Goal: Task Accomplishment & Management: Manage account settings

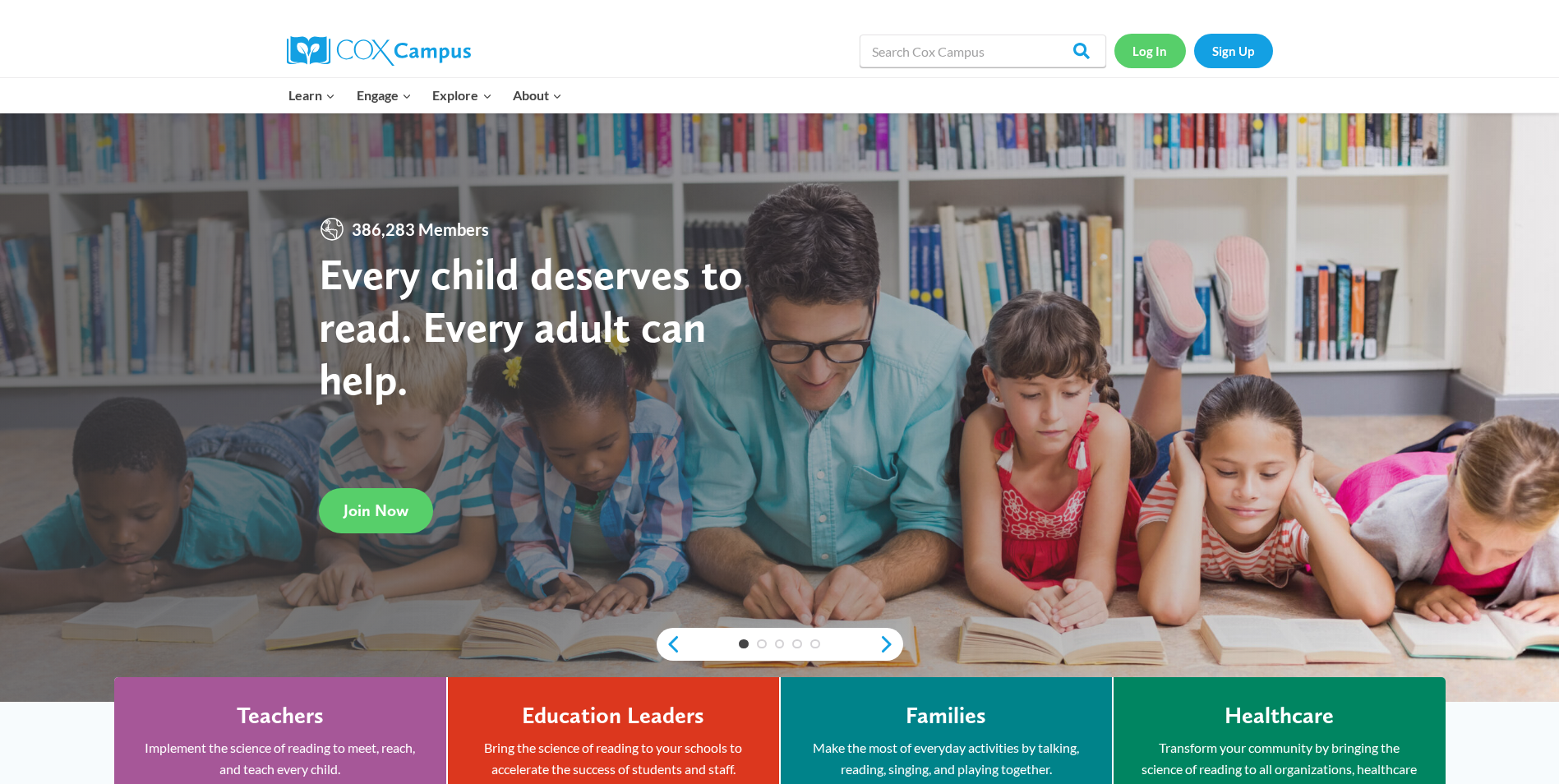
click at [1157, 53] on link "Log In" at bounding box center [1150, 50] width 71 height 33
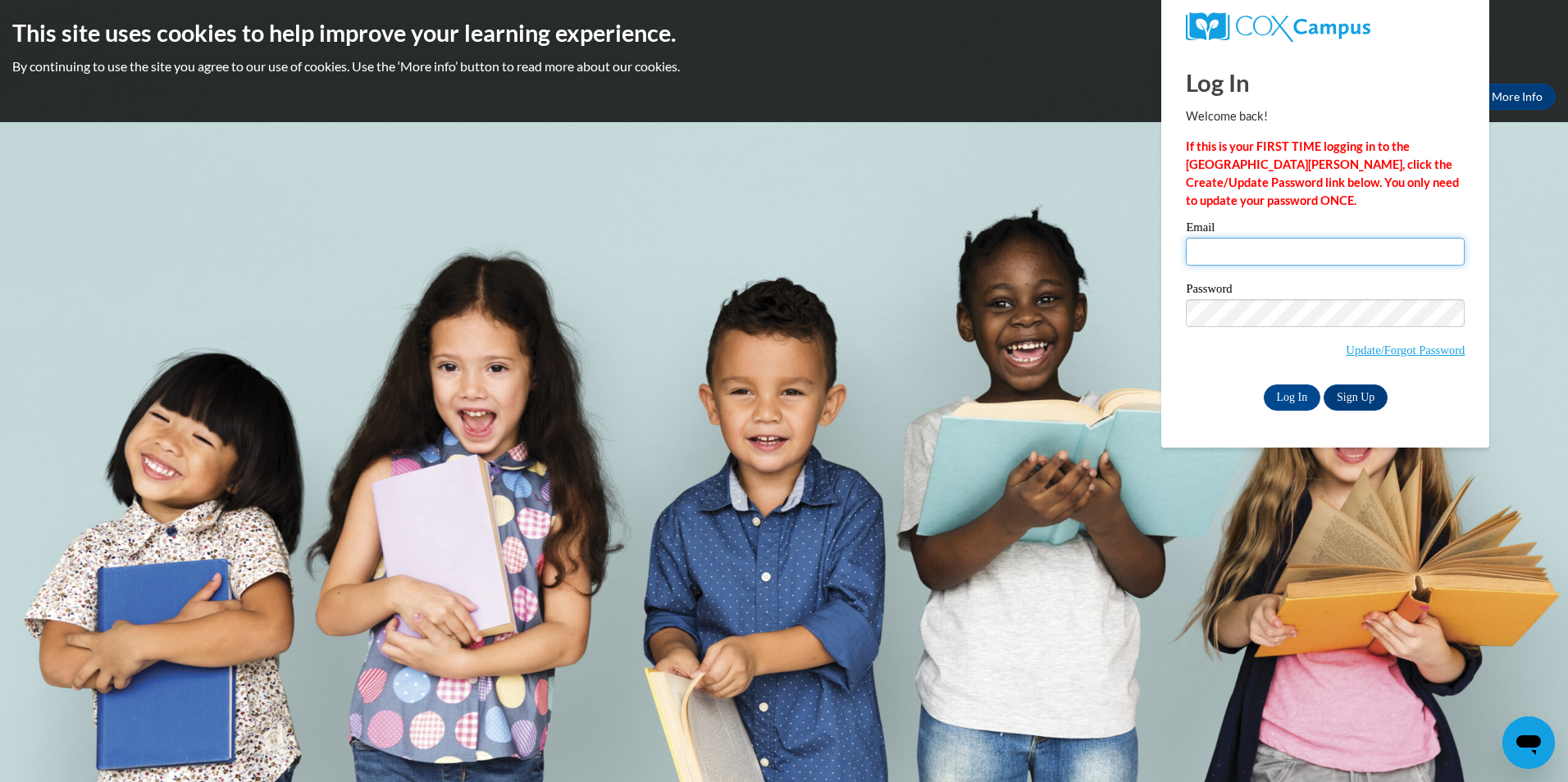
type input "bshaundricka@gmail.com"
click at [1176, 367] on div "Please enter your email! Please enter your password! Email bshaundricka@gmail.c…" at bounding box center [1325, 315] width 303 height 188
click at [1268, 395] on input "Log In" at bounding box center [1292, 397] width 57 height 27
click at [1270, 395] on input "Log In" at bounding box center [1292, 397] width 57 height 27
